Goal: Information Seeking & Learning: Find specific fact

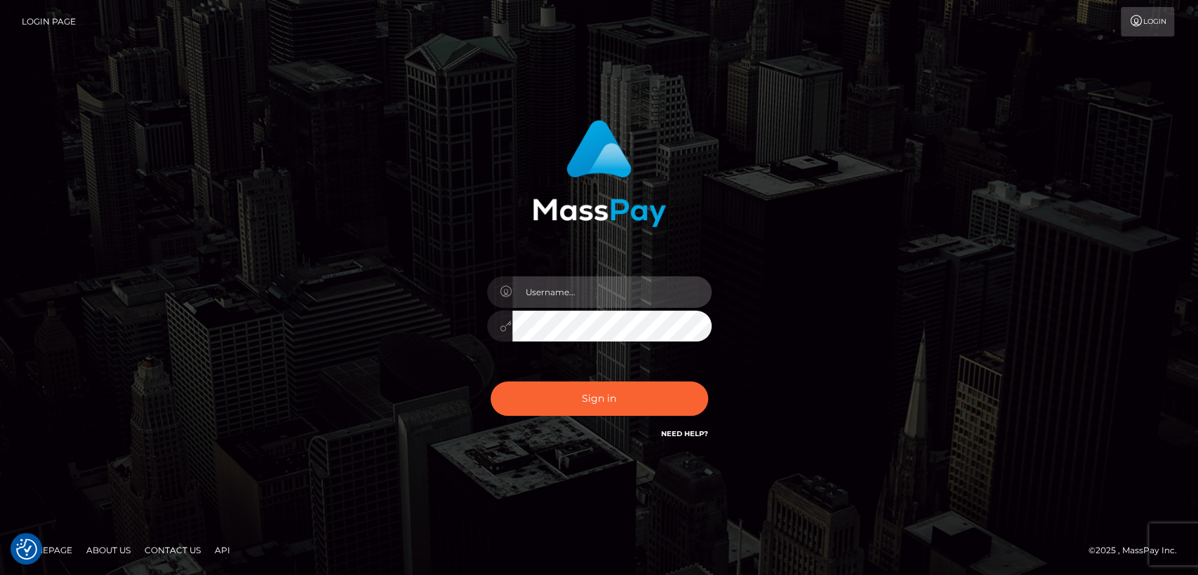
type input "[DOMAIN_NAME]"
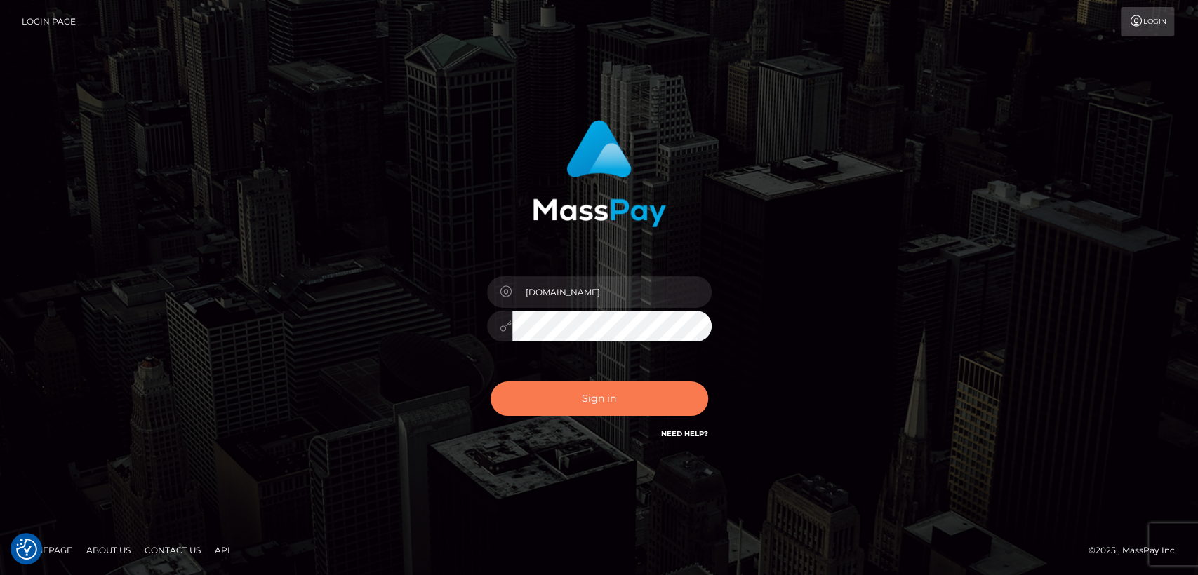
click at [546, 399] on button "Sign in" at bounding box center [599, 399] width 218 height 34
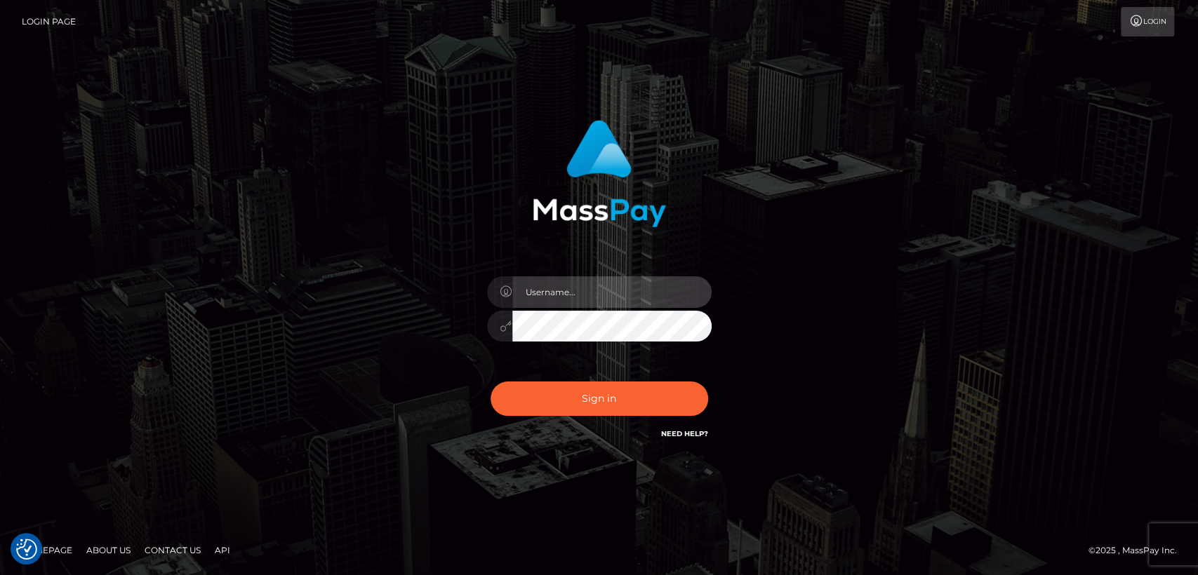
type input "nt.es"
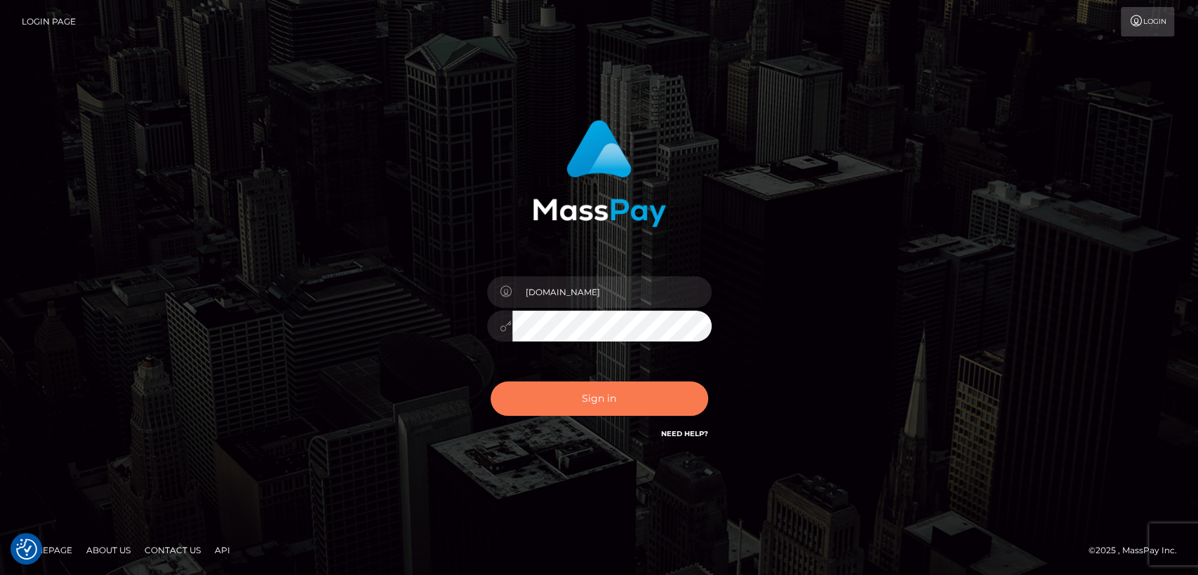
click at [546, 399] on button "Sign in" at bounding box center [599, 399] width 218 height 34
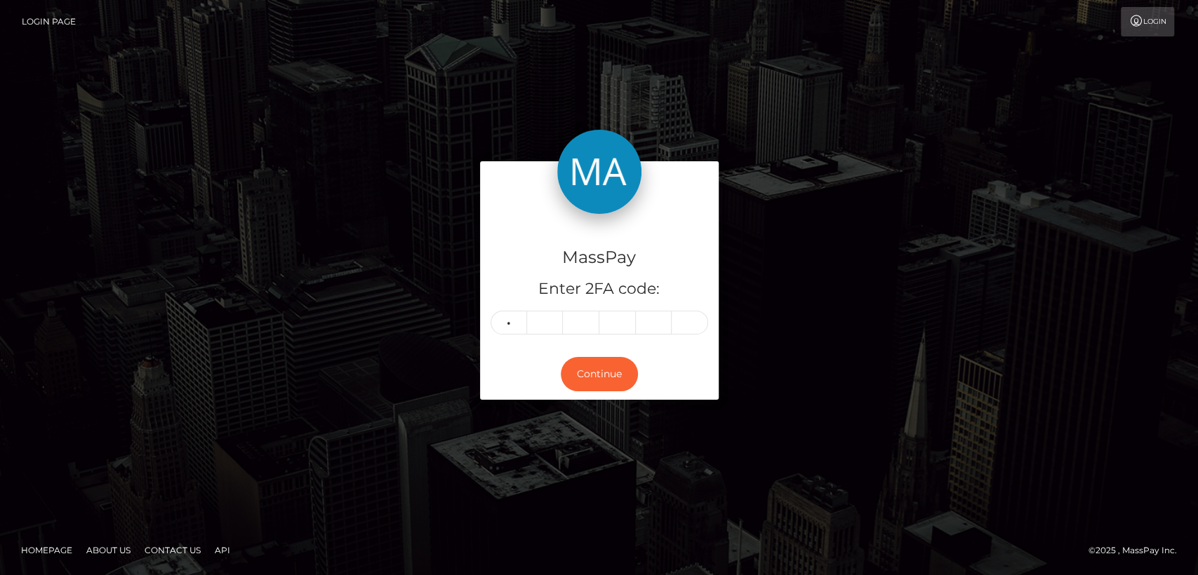
type input "7"
type input "1"
type input "5"
type input "3"
type input "6"
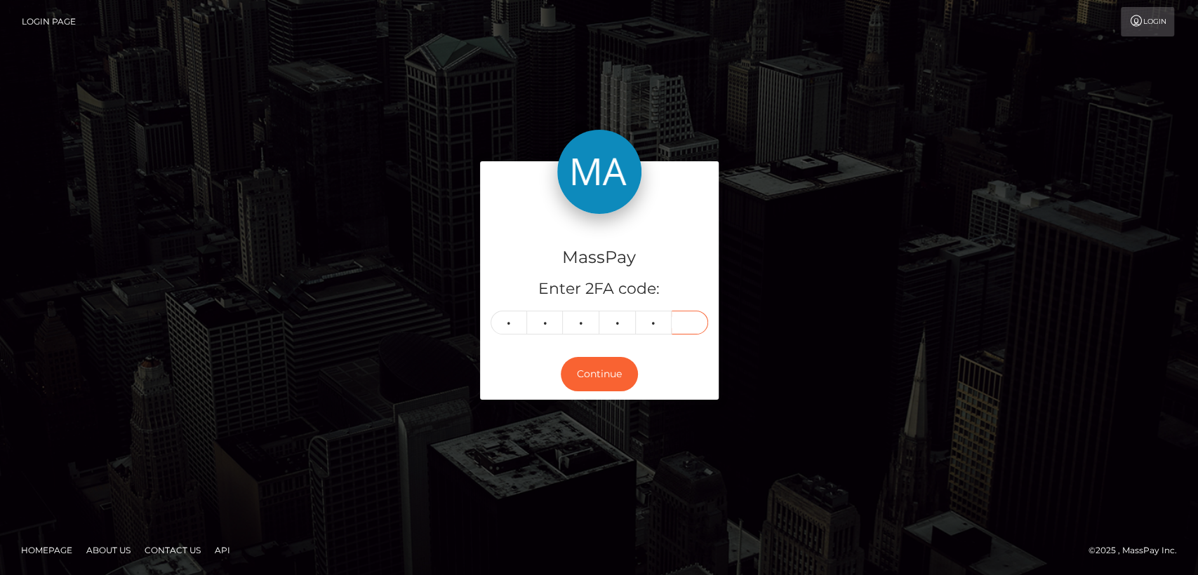
type input "7"
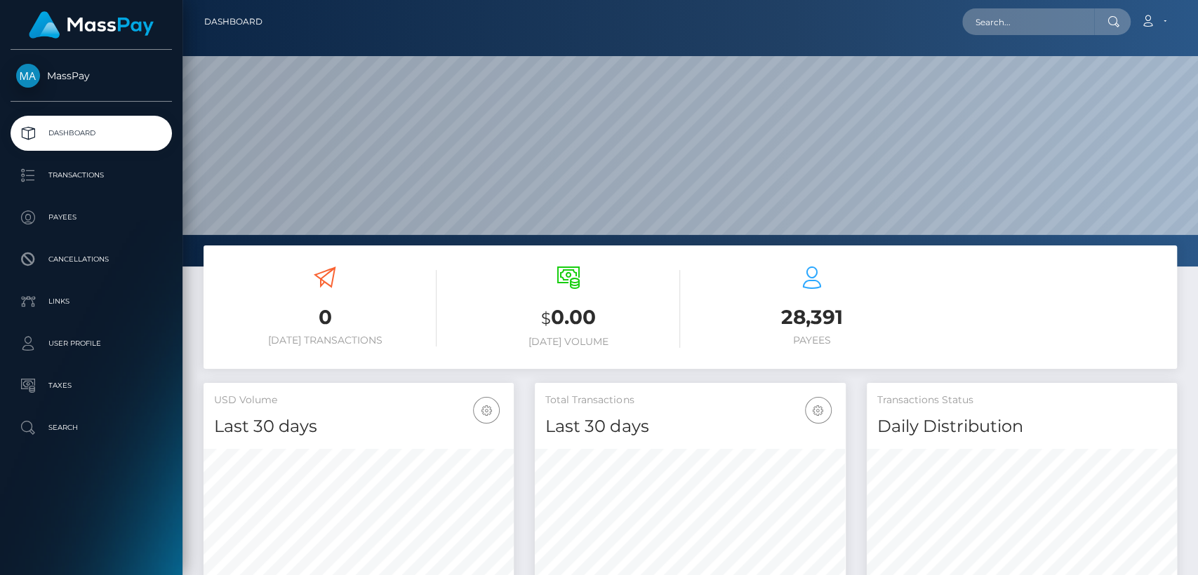
scroll to position [248, 310]
click at [1048, 26] on input "text" at bounding box center [1028, 21] width 132 height 27
paste input "tristan.23p@icloud.com"
type input "tristan.23p@icloud.com"
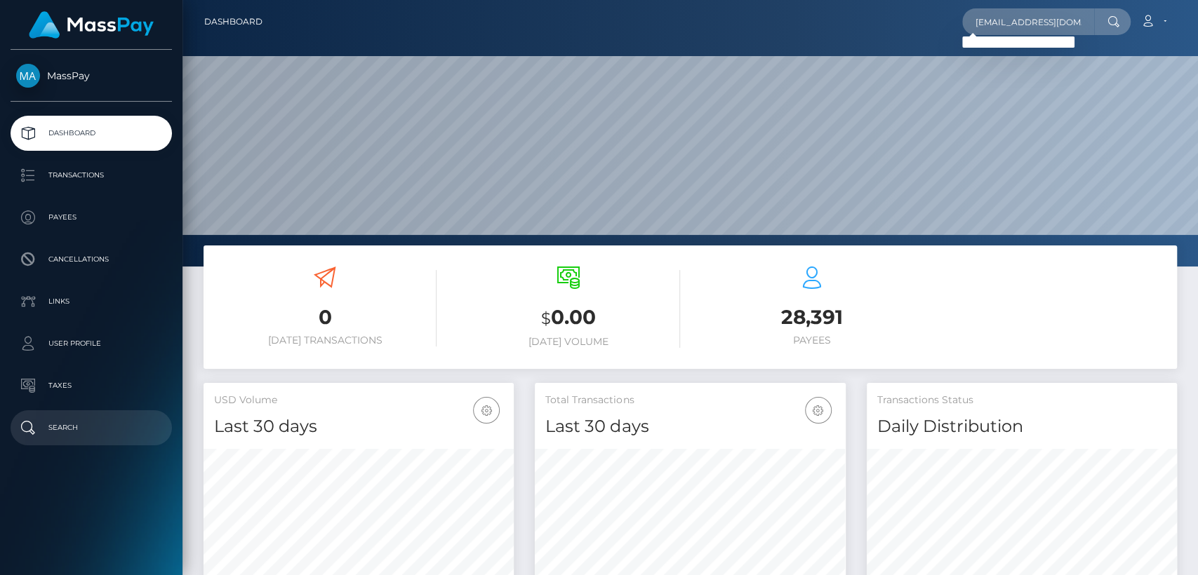
click at [86, 415] on link "Search" at bounding box center [91, 427] width 161 height 35
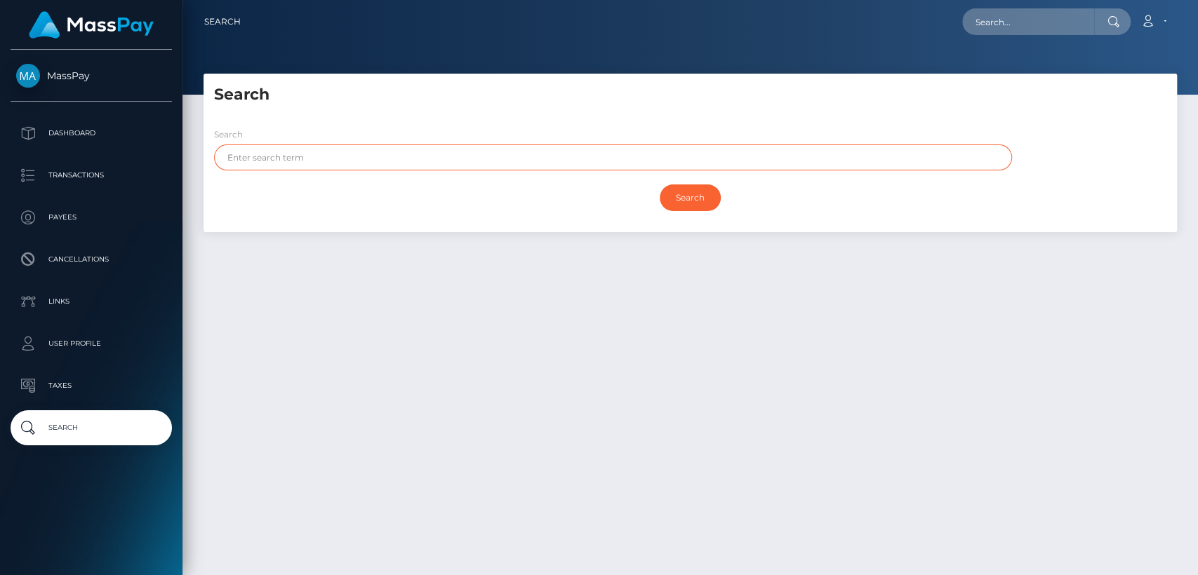
click at [339, 156] on input "text" at bounding box center [613, 158] width 798 height 26
paste input "[PERSON_NAME]"
type input "[PERSON_NAME]"
click at [660, 185] on input "Search" at bounding box center [690, 198] width 61 height 27
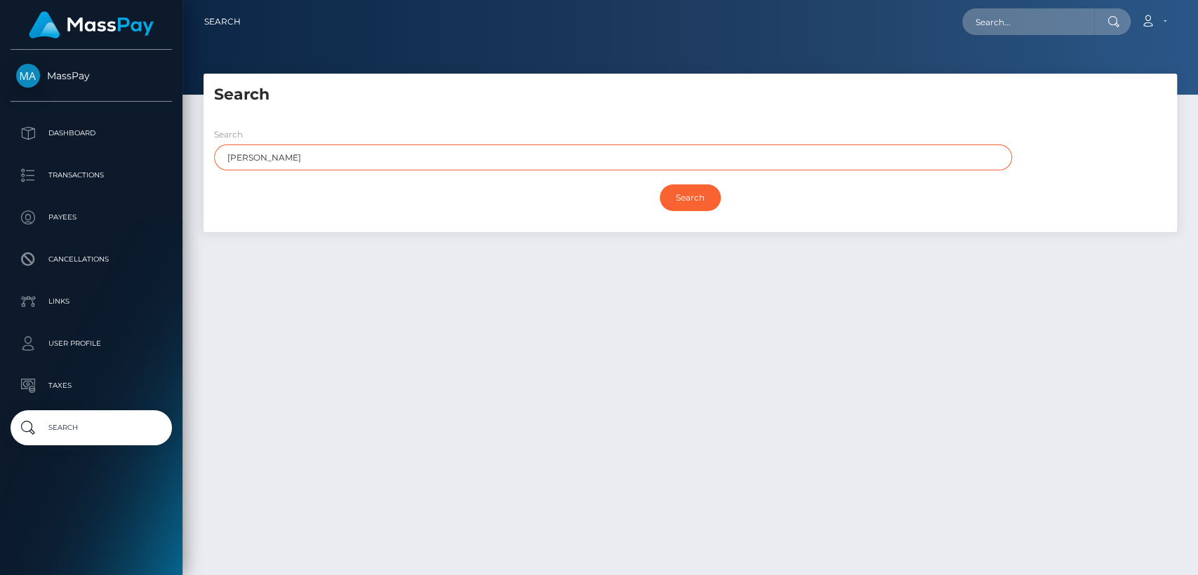
click at [660, 185] on input "Search" at bounding box center [690, 198] width 61 height 27
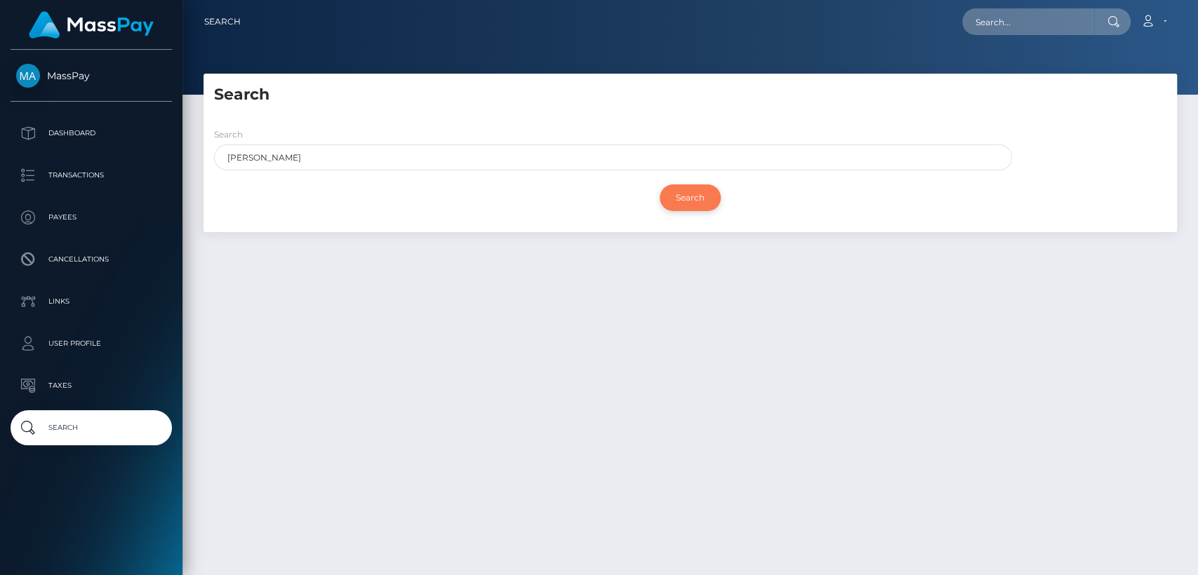
click at [696, 199] on input "Search" at bounding box center [690, 198] width 61 height 27
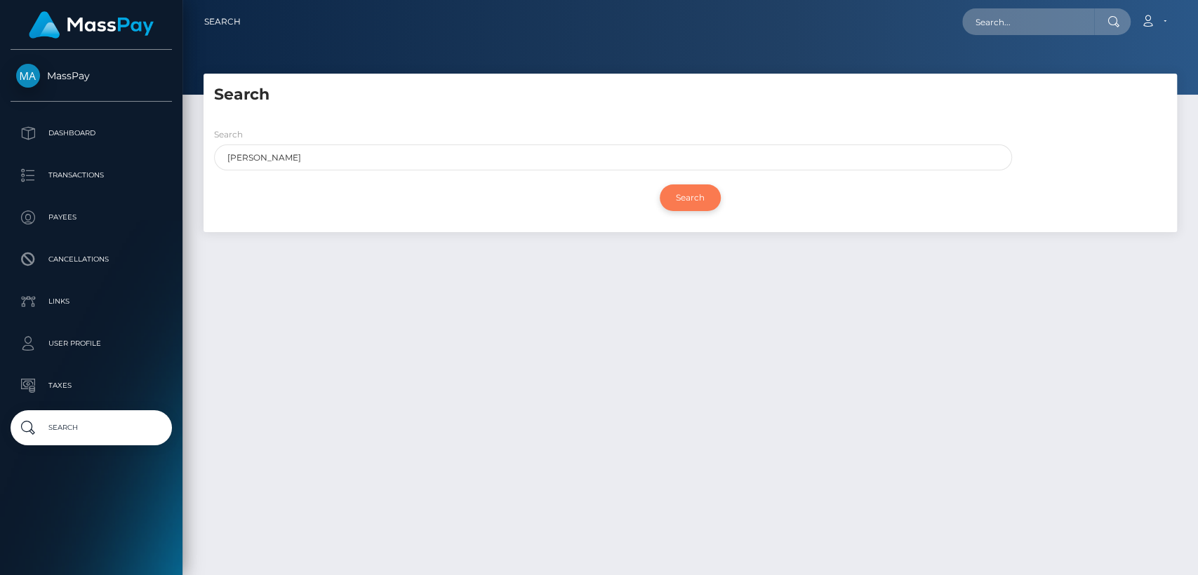
click at [696, 199] on input "Search" at bounding box center [690, 198] width 61 height 27
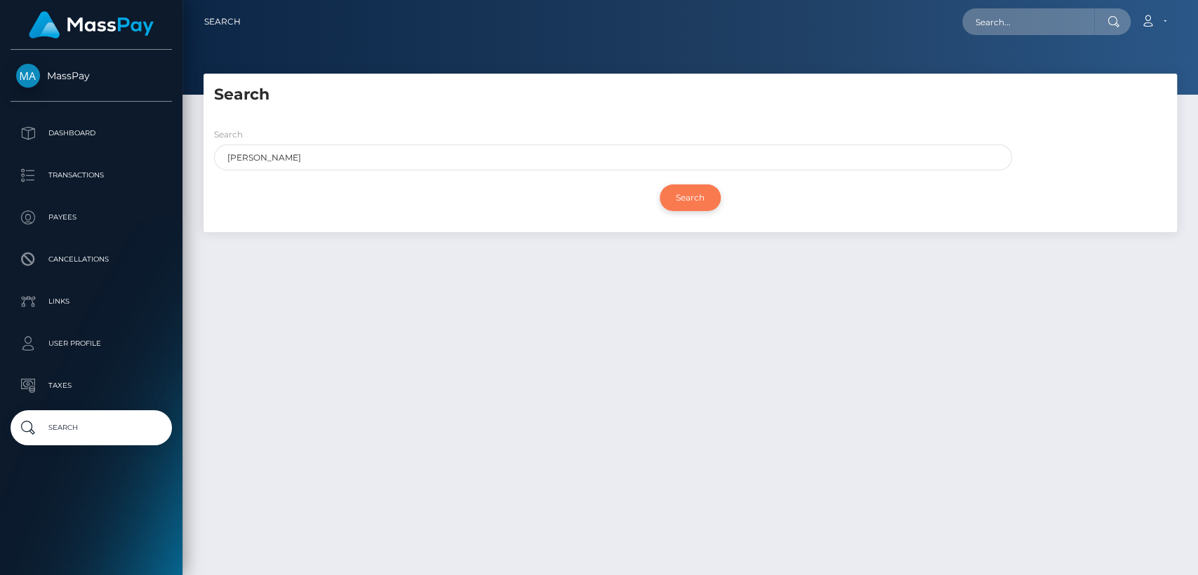
click at [696, 199] on input "Search" at bounding box center [690, 198] width 61 height 27
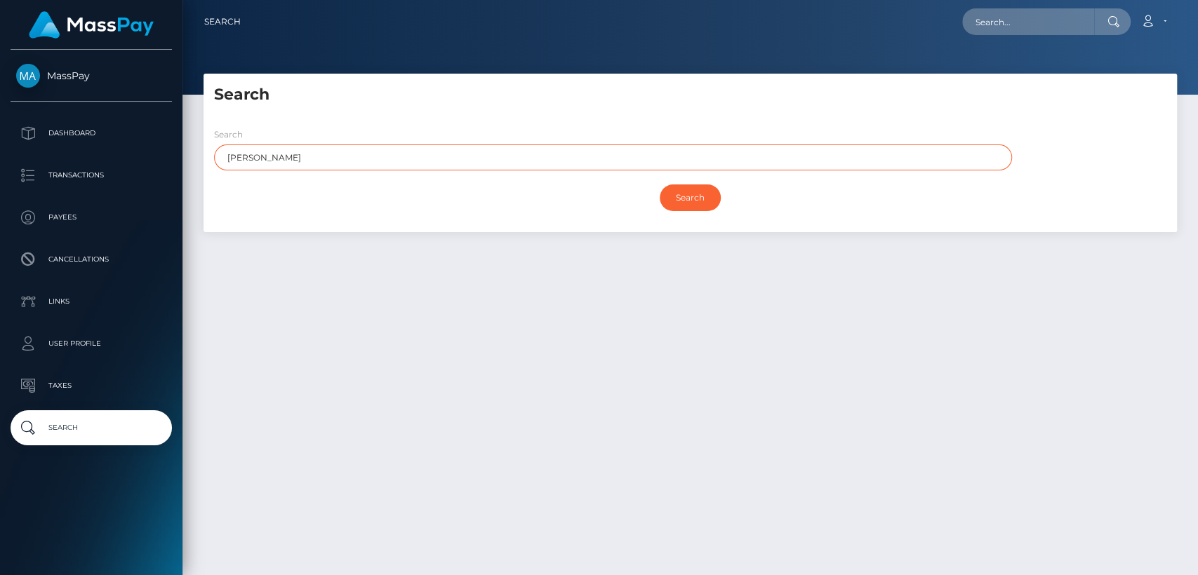
click at [662, 149] on input "Tristan" at bounding box center [613, 158] width 798 height 26
click at [660, 185] on input "Search" at bounding box center [690, 198] width 61 height 27
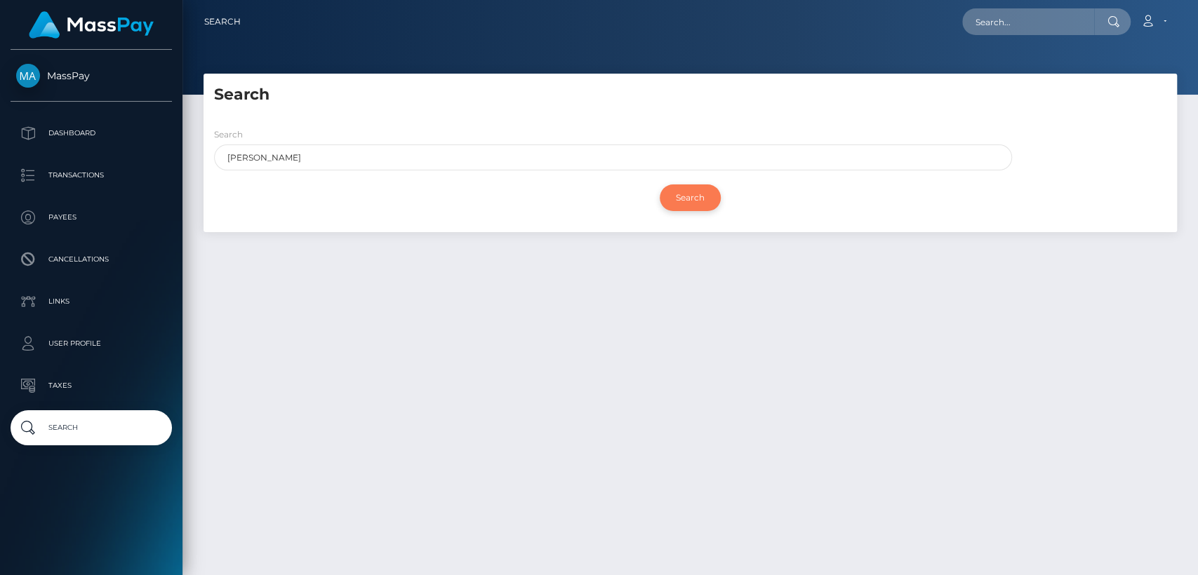
click at [687, 197] on input "Search" at bounding box center [690, 198] width 61 height 27
click at [687, 198] on input "Search" at bounding box center [690, 198] width 61 height 27
click at [688, 198] on input "Search" at bounding box center [690, 198] width 61 height 27
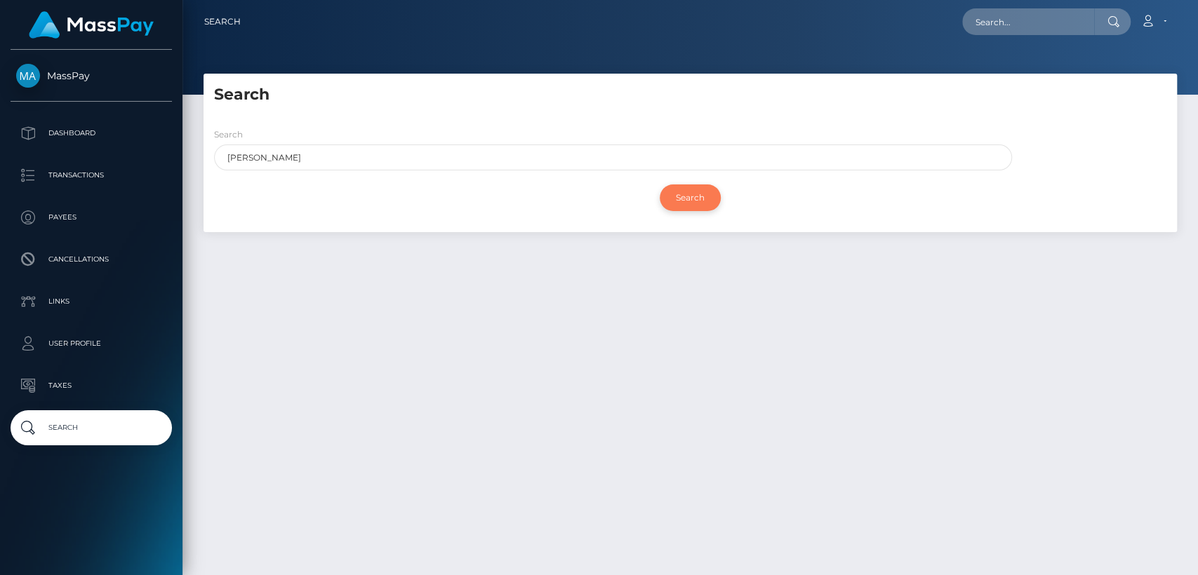
click at [688, 198] on input "Search" at bounding box center [690, 198] width 61 height 27
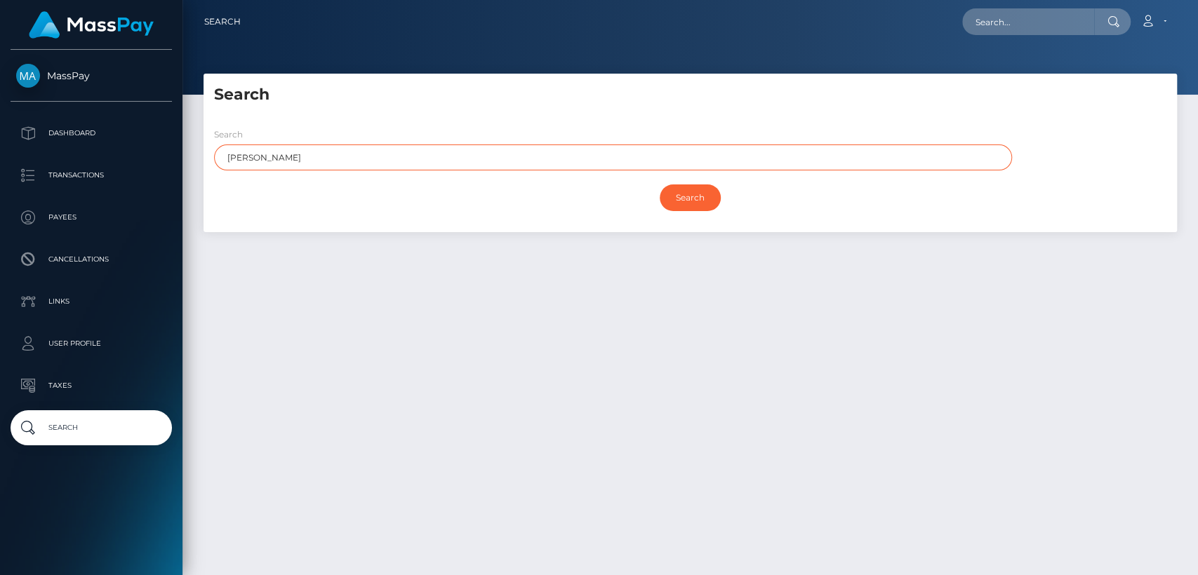
click at [245, 157] on input "Tristan" at bounding box center [613, 158] width 798 height 26
